Goal: Task Accomplishment & Management: Manage account settings

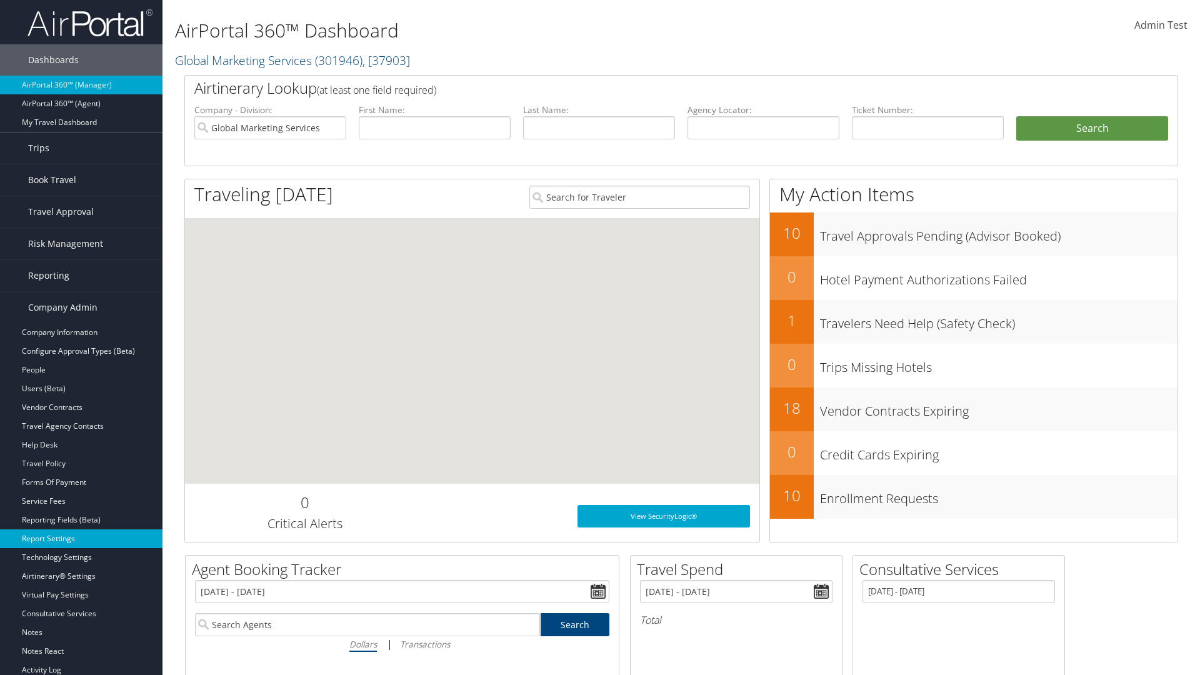
click at [81, 539] on link "Report Settings" at bounding box center [81, 538] width 162 height 19
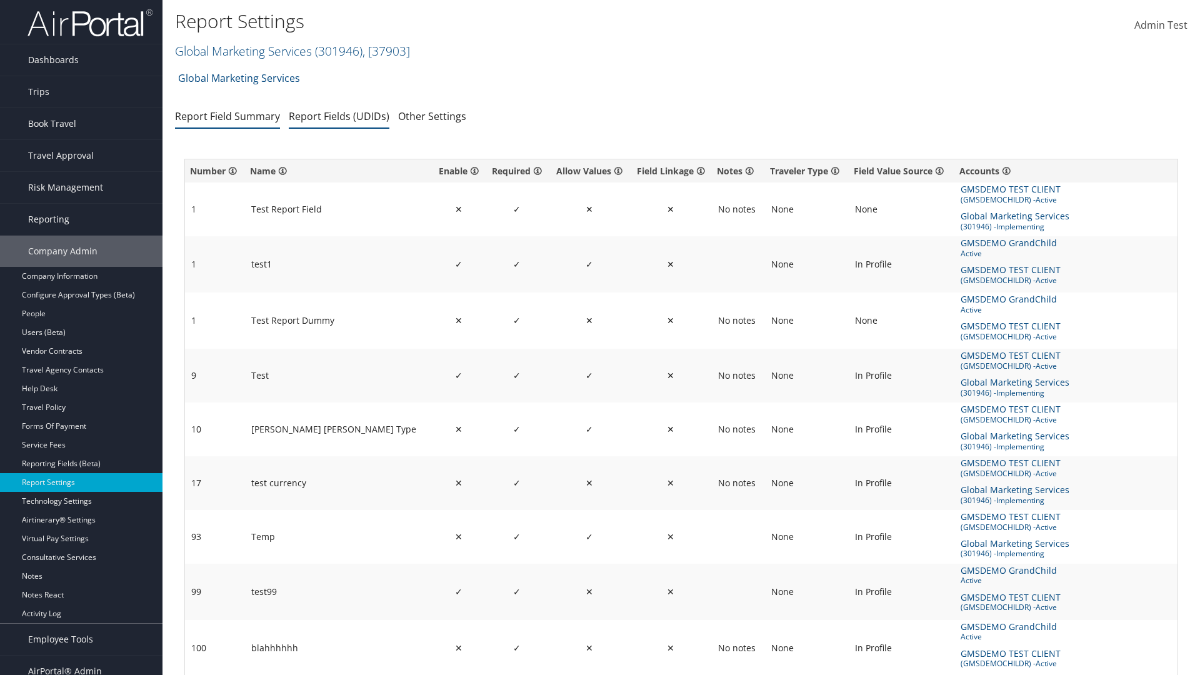
click at [339, 116] on link "Report Fields (UDIDs)" at bounding box center [339, 116] width 101 height 14
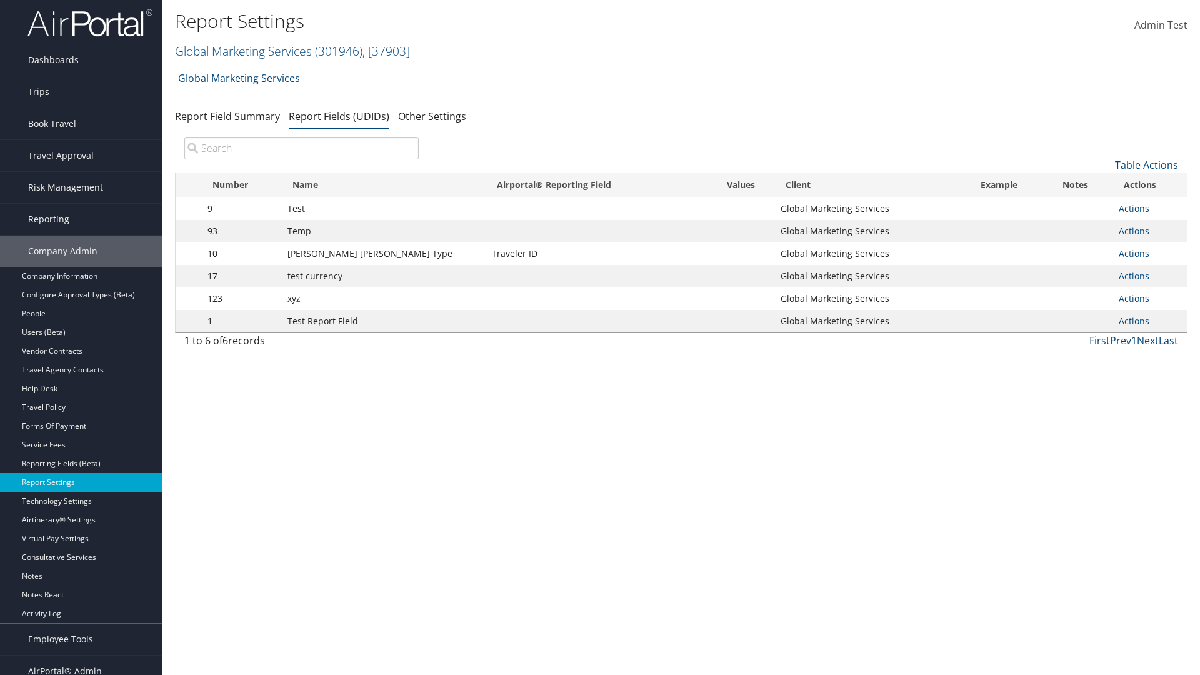
click at [301, 148] on input "search" at bounding box center [301, 148] width 234 height 22
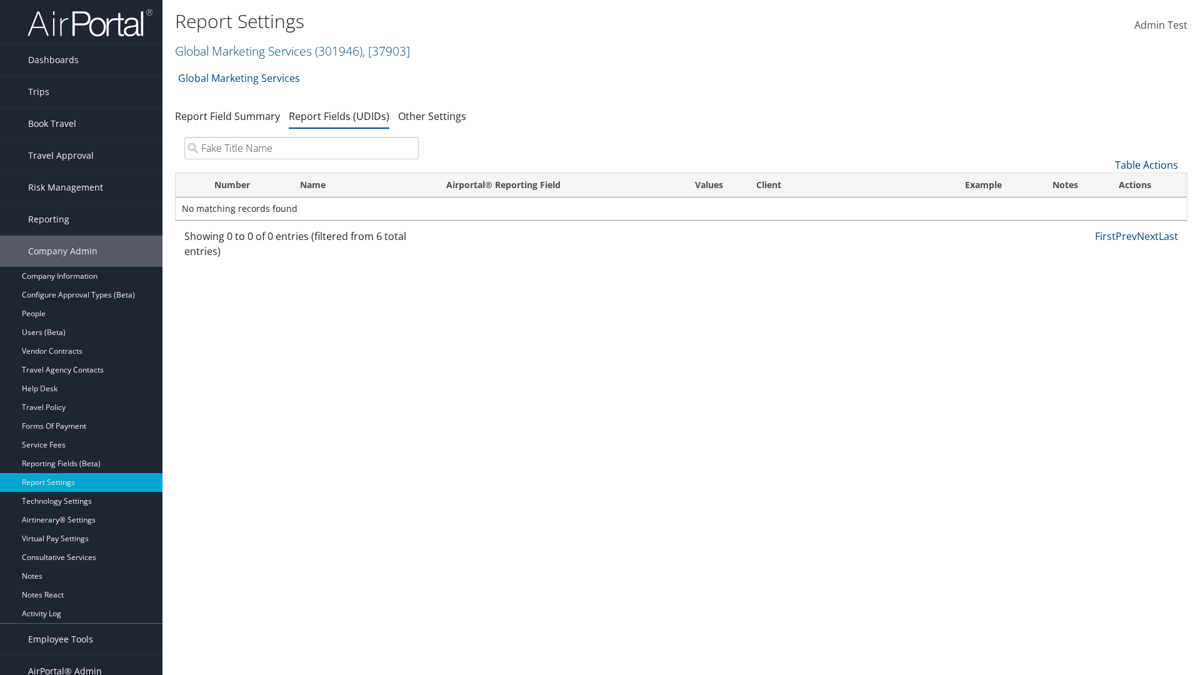
type input "Fake Title Name"
click at [1146, 165] on link "Table Actions" at bounding box center [1146, 165] width 63 height 14
click at [1104, 184] on link "New Record" at bounding box center [1104, 184] width 164 height 21
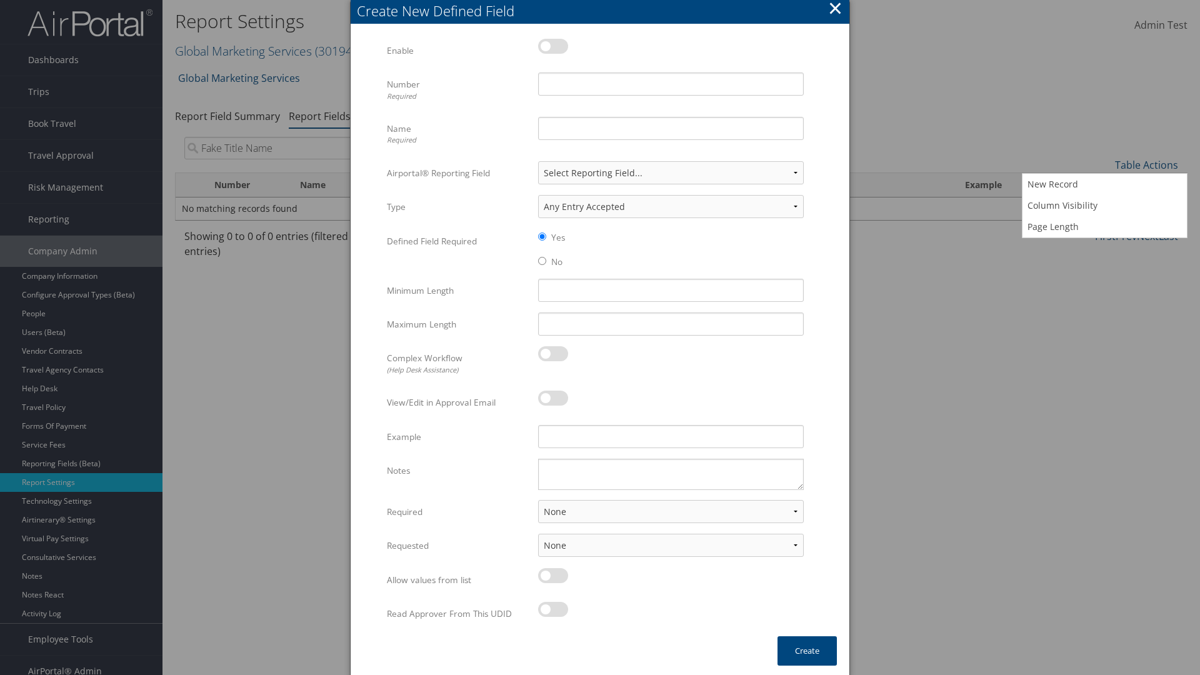
click at [553, 46] on label at bounding box center [553, 46] width 30 height 15
click at [552, 46] on input "checkbox" at bounding box center [548, 48] width 8 height 8
checkbox input "true"
click at [671, 128] on input "Name Required" at bounding box center [671, 128] width 266 height 23
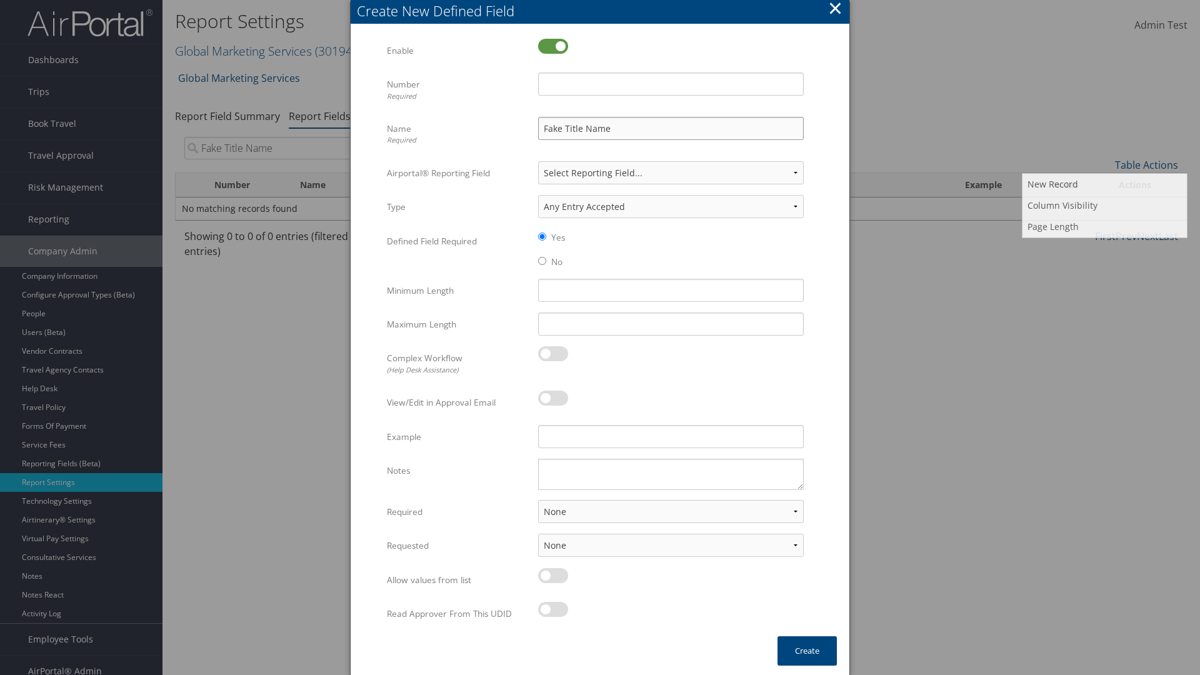
type input "Fake Title Name"
click at [671, 84] on input "Number Required" at bounding box center [671, 83] width 266 height 23
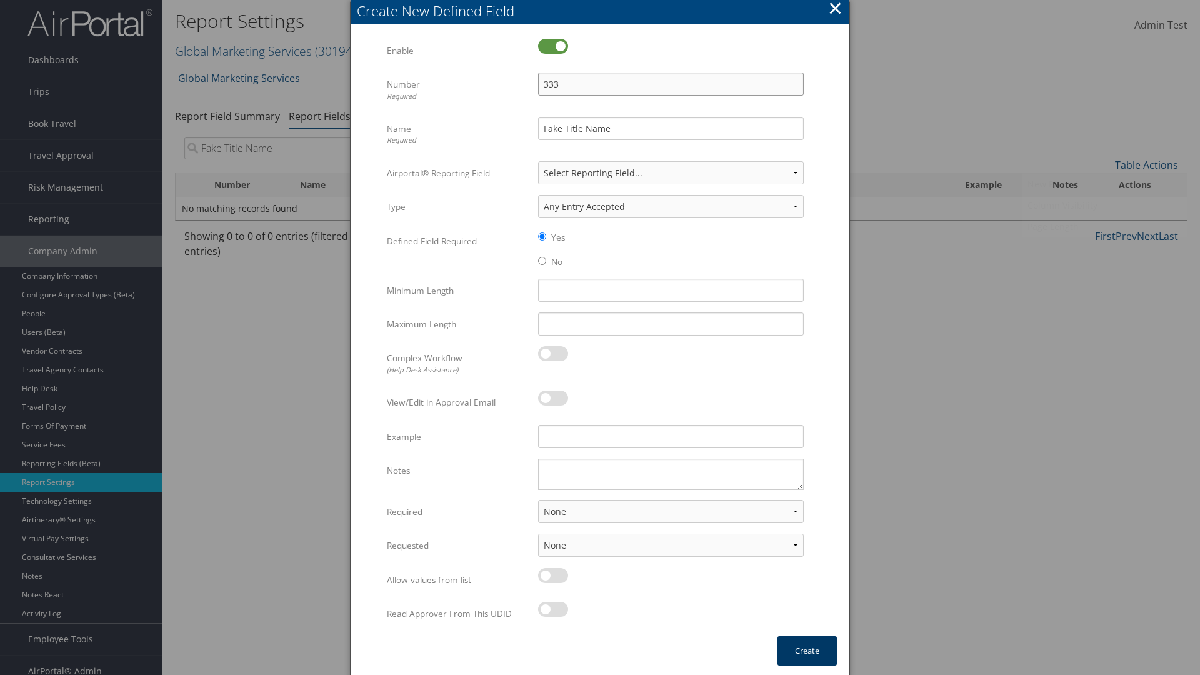
type input "333"
click at [807, 651] on button "Create" at bounding box center [806, 650] width 59 height 29
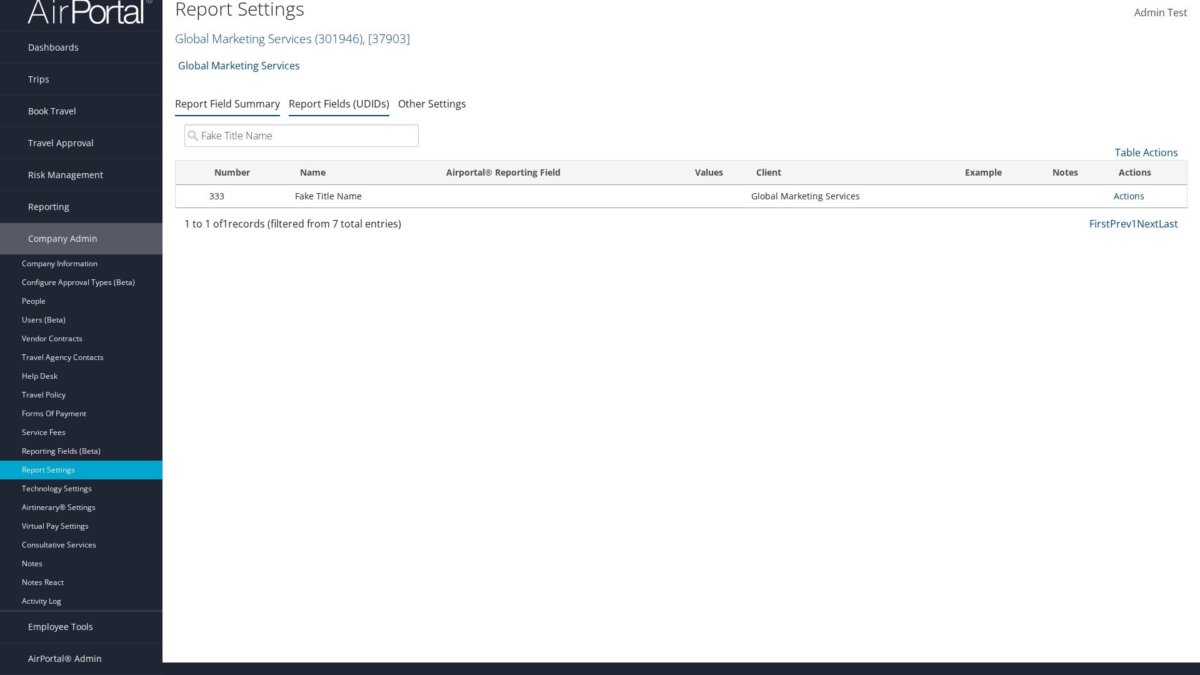
click at [227, 111] on link "Report Field Summary" at bounding box center [227, 104] width 105 height 14
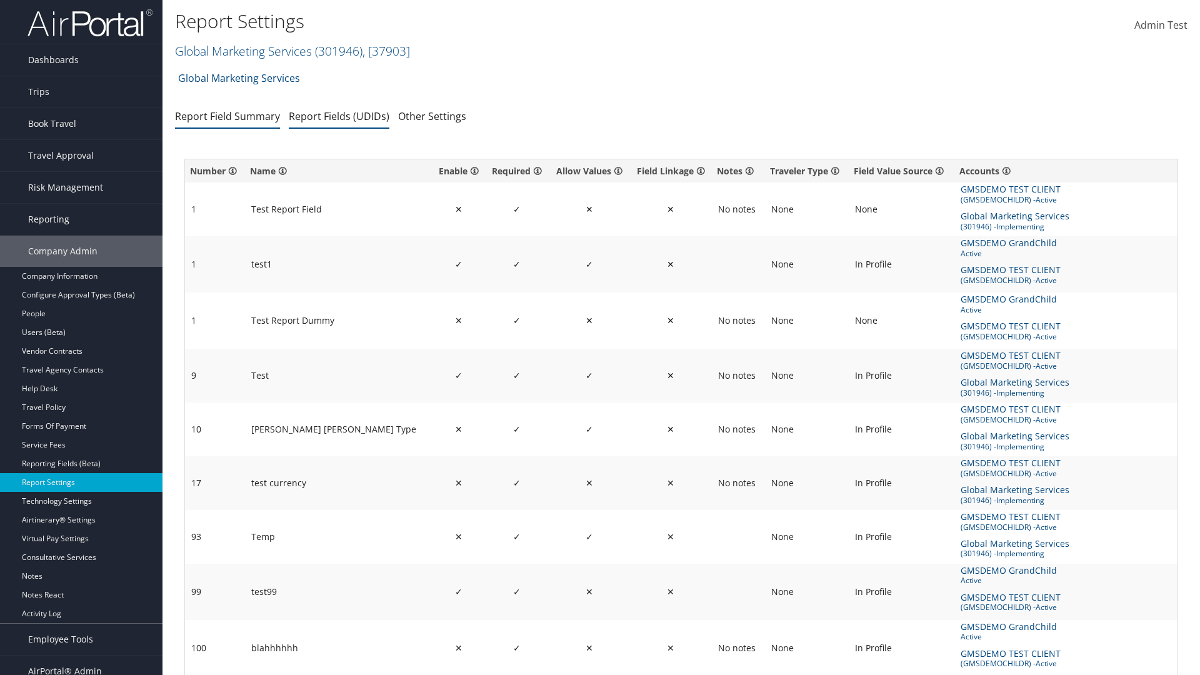
click at [339, 116] on link "Report Fields (UDIDs)" at bounding box center [339, 116] width 101 height 14
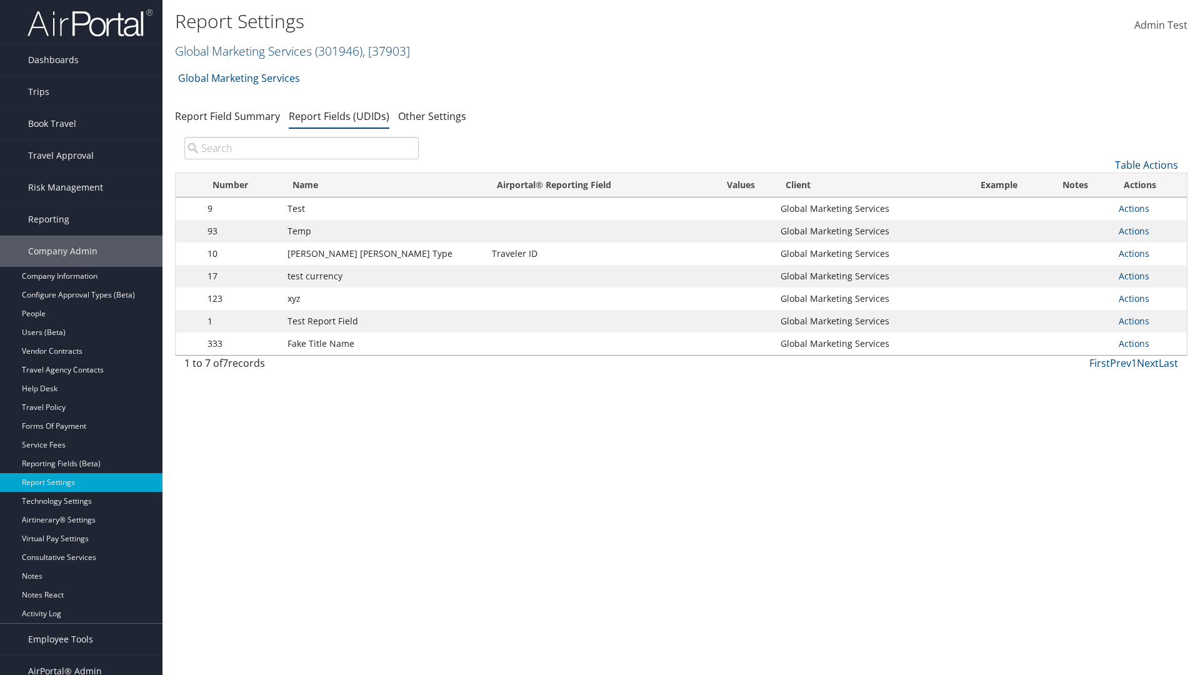
click at [301, 148] on input "search" at bounding box center [301, 148] width 234 height 22
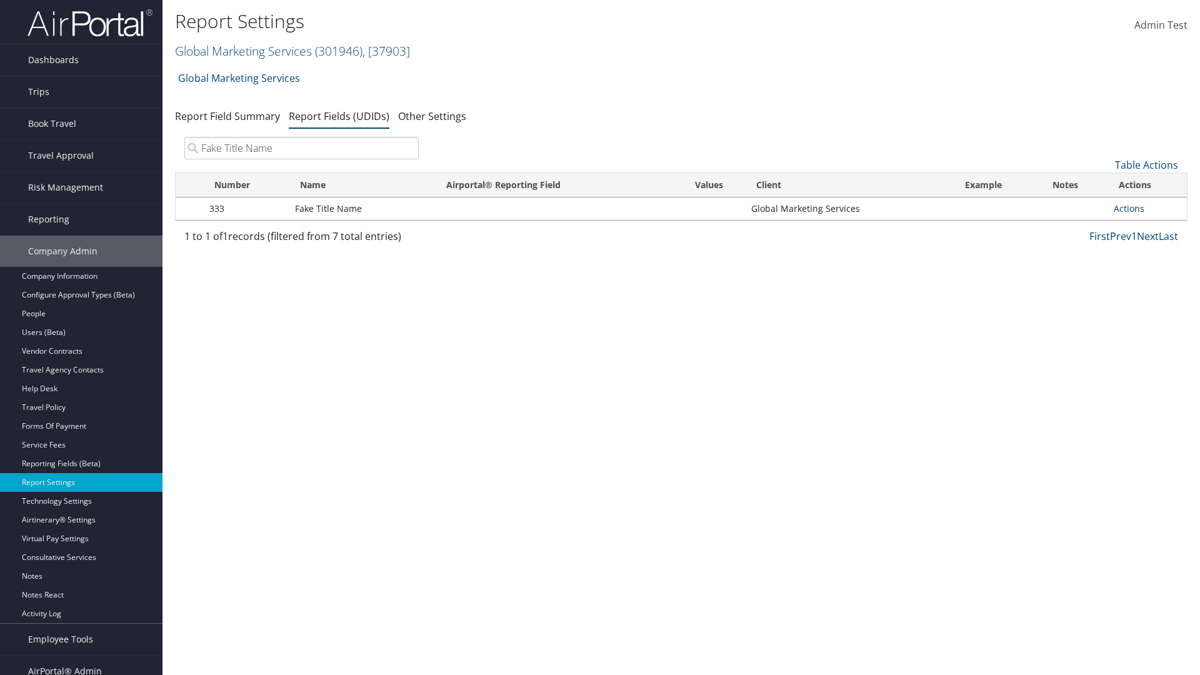
type input "Fake Title Name"
click at [1129, 208] on link "Actions" at bounding box center [1129, 208] width 31 height 12
click at [1079, 291] on link "Delete" at bounding box center [1079, 291] width 124 height 21
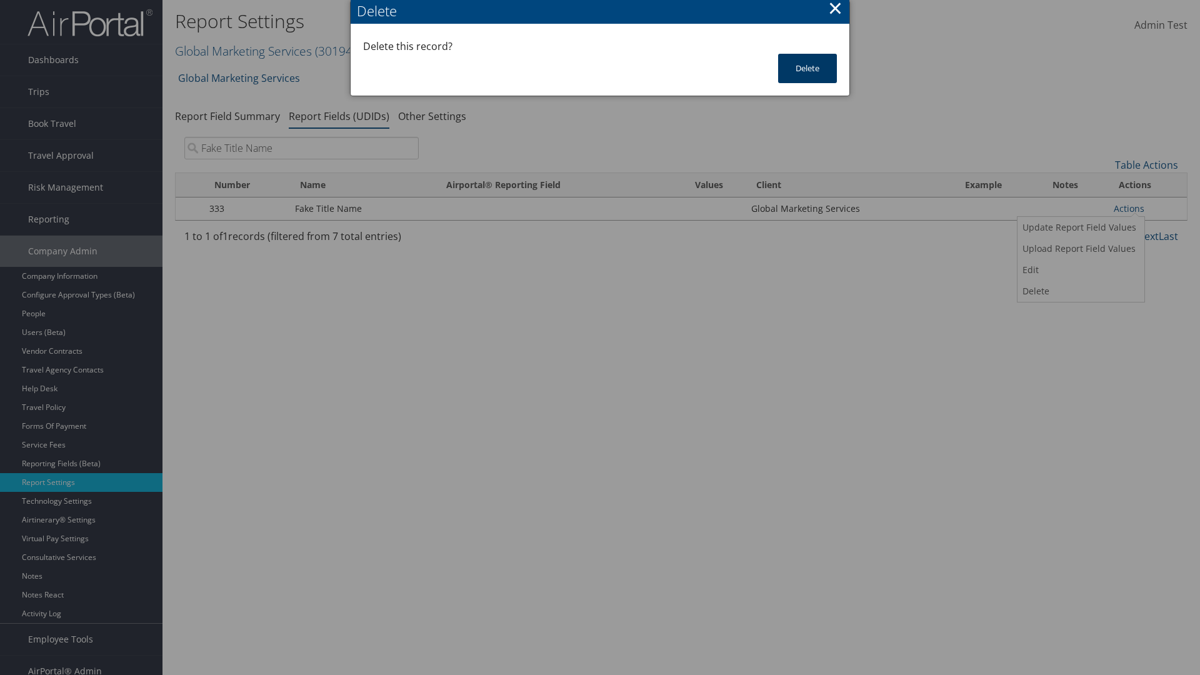
click at [807, 68] on button "Delete" at bounding box center [807, 68] width 59 height 29
click at [301, 148] on input "search" at bounding box center [301, 148] width 234 height 22
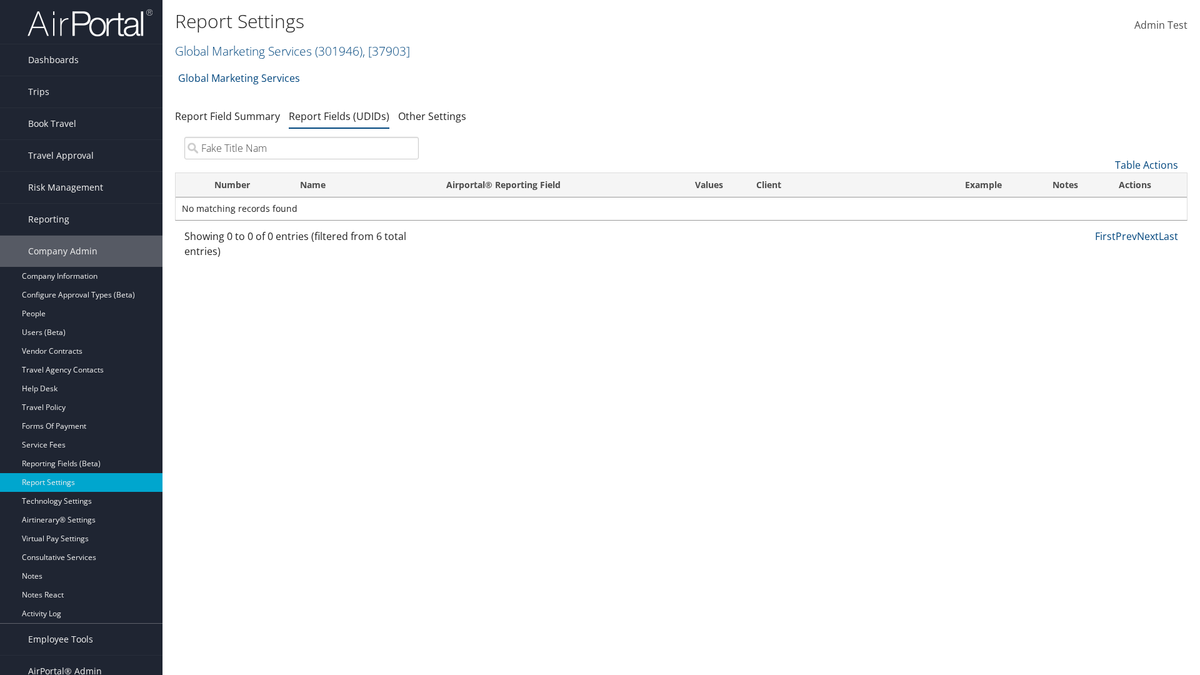
type input "Fake Title Name"
click at [301, 148] on input "search" at bounding box center [301, 148] width 234 height 22
type input "Fake Titl"
